Goal: Task Accomplishment & Management: Manage account settings

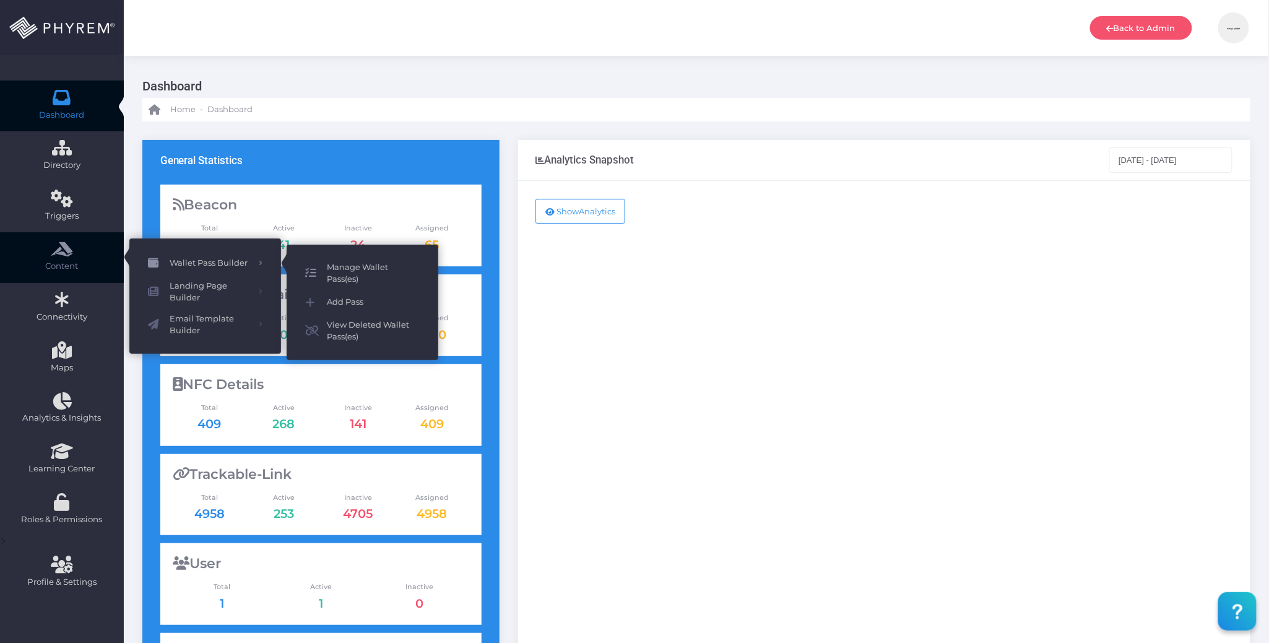
click at [355, 258] on link "Manage Wallet Pass(es)" at bounding box center [363, 273] width 152 height 33
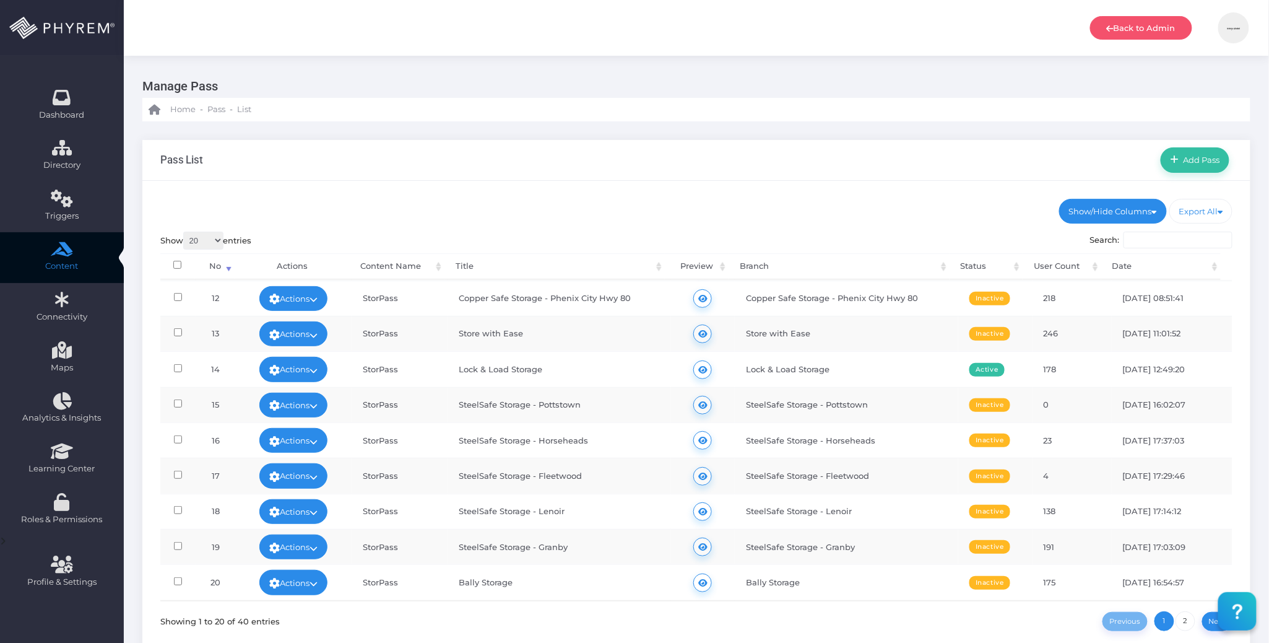
scroll to position [401, 0]
click at [1180, 619] on link "2" at bounding box center [1186, 621] width 20 height 20
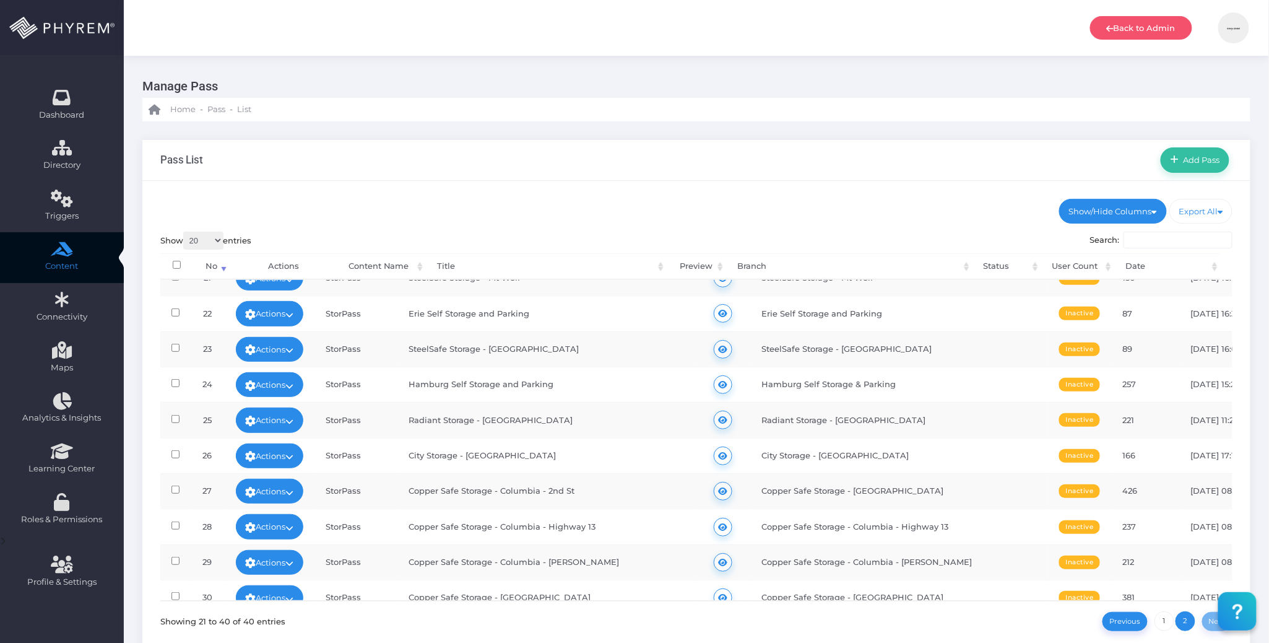
scroll to position [0, 0]
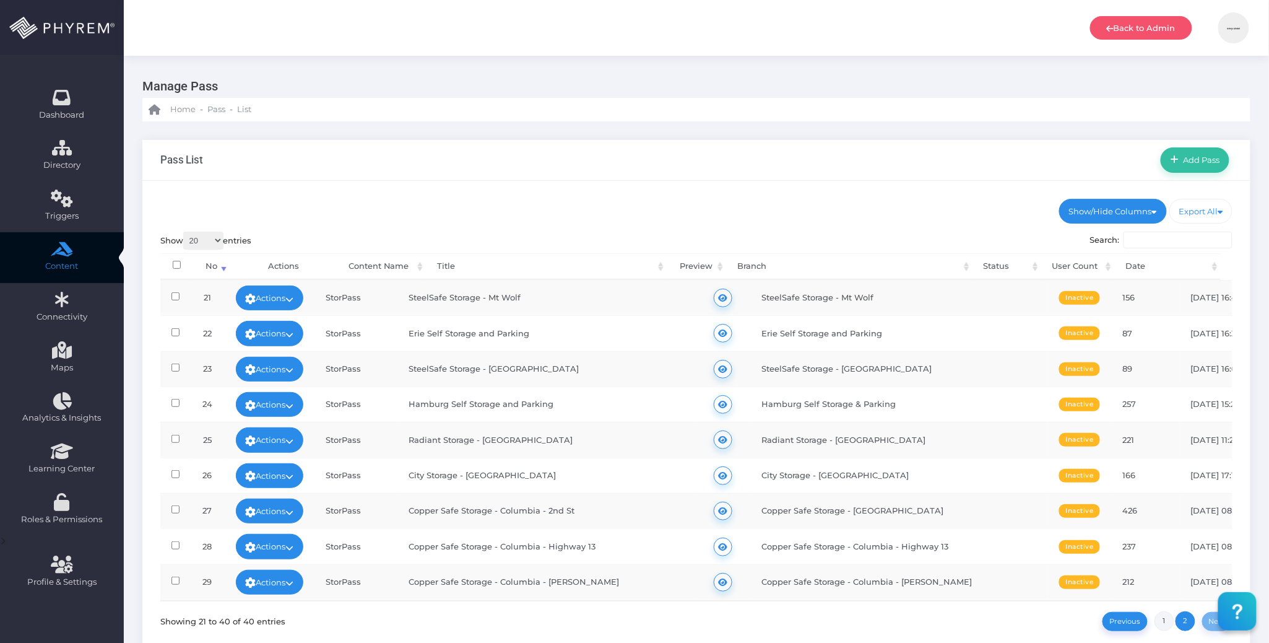
click at [1166, 619] on link "1" at bounding box center [1165, 621] width 20 height 20
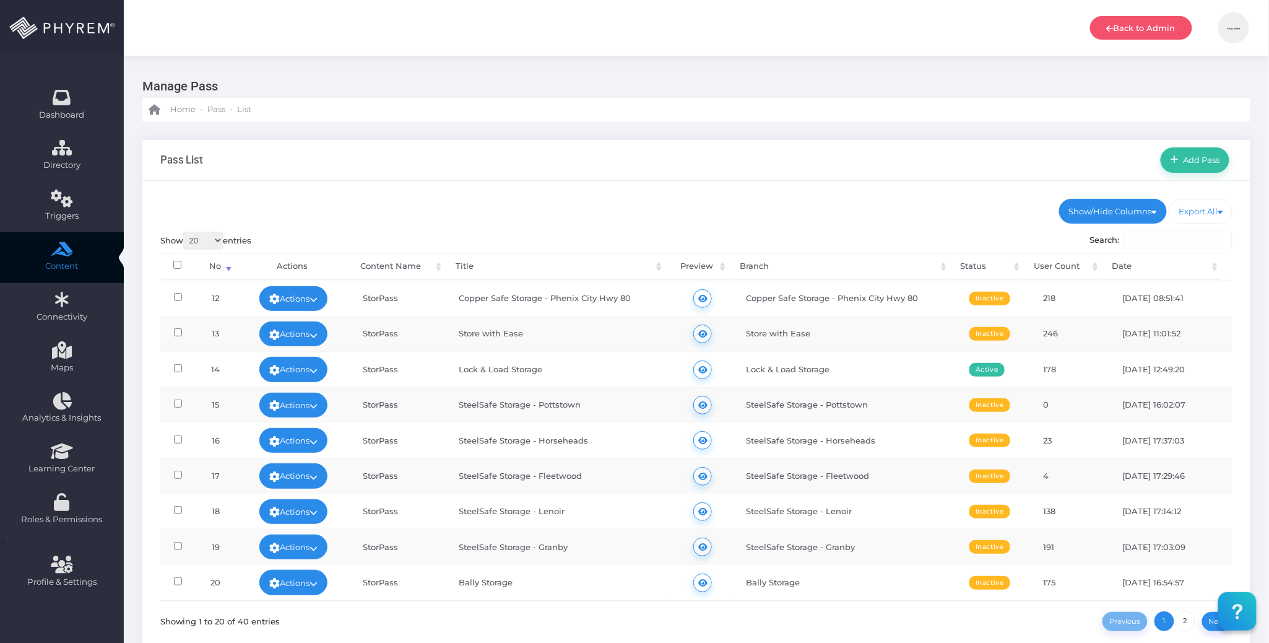
scroll to position [401, 0]
